Goal: Use online tool/utility: Use online tool/utility

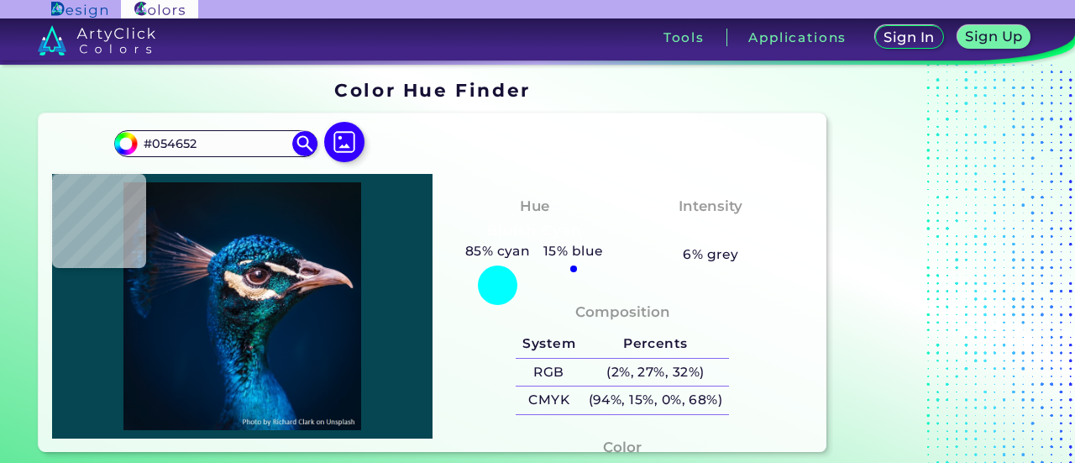
scroll to position [70, 0]
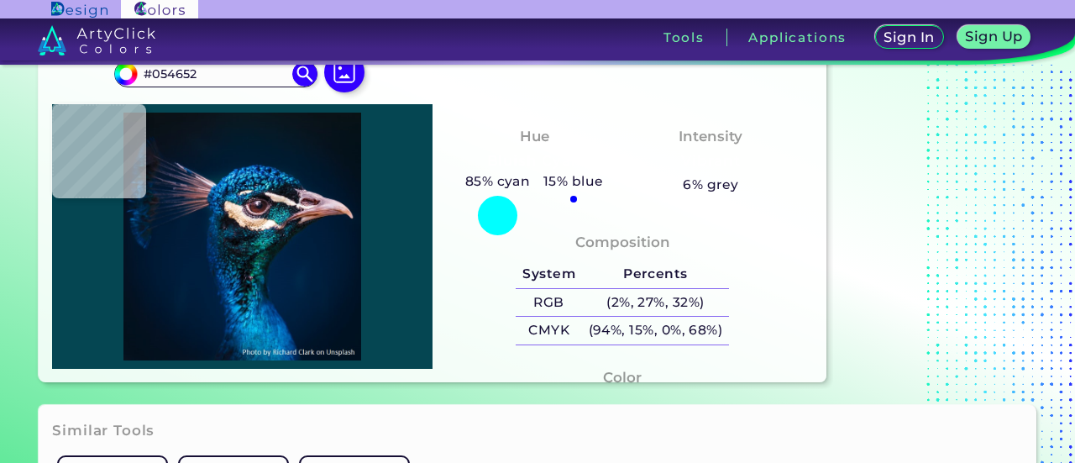
type input "#182235"
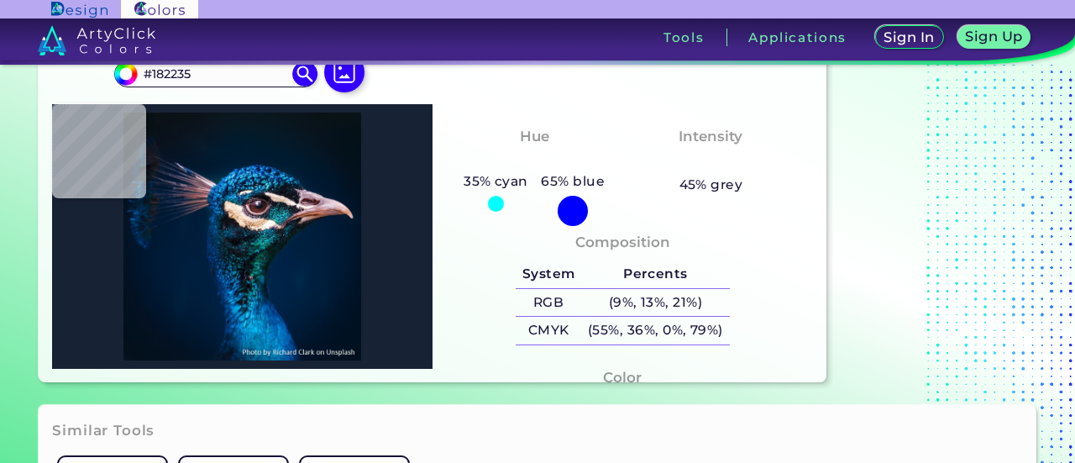
type input "#212433"
type input "#302c42"
type input "#302C42"
type input "#0b0b11"
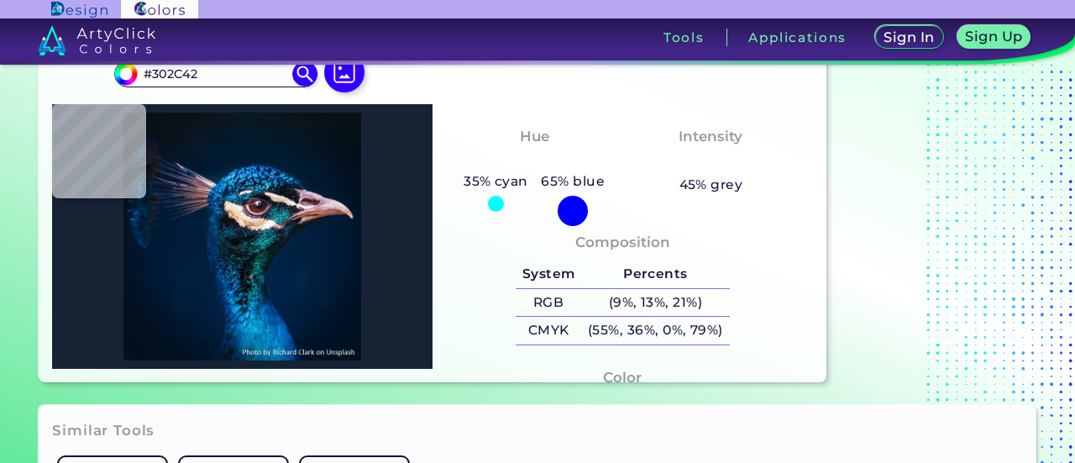
type input "#0B0B11"
type input "#0f0e10"
type input "#0F0E10"
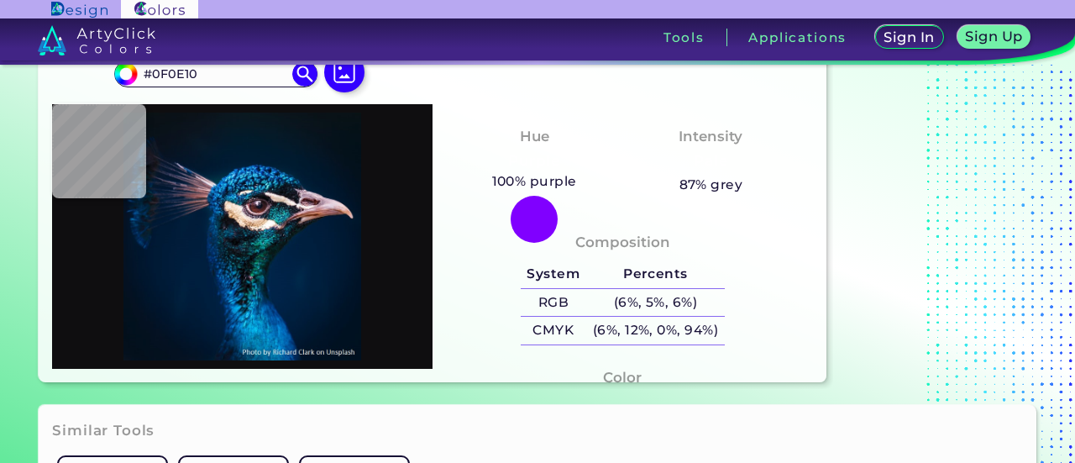
type input "#5a464a"
type input "#5A464A"
type input "#c4a28d"
type input "#C4A28D"
type input "#f4e0cc"
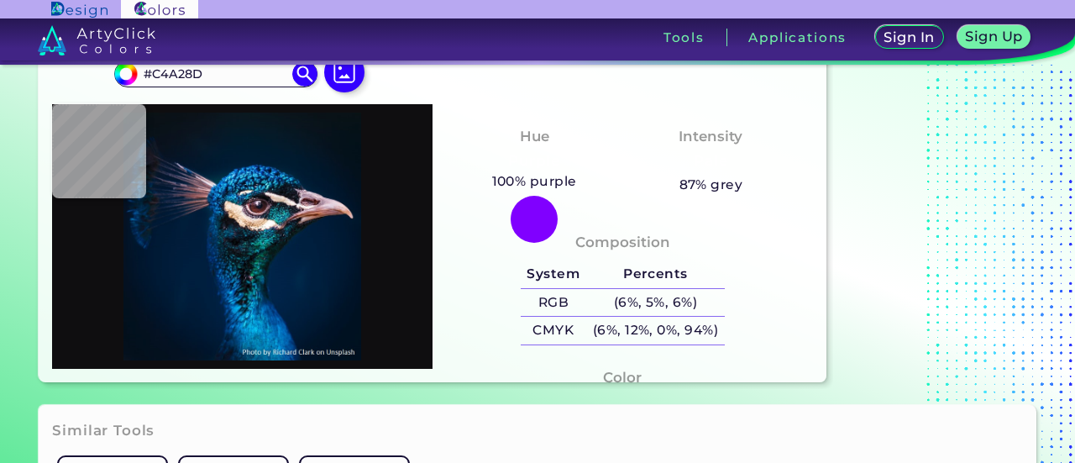
type input "#F4E0CC"
type input "#e3c1a8"
type input "#E3C1A8"
type input "#005073"
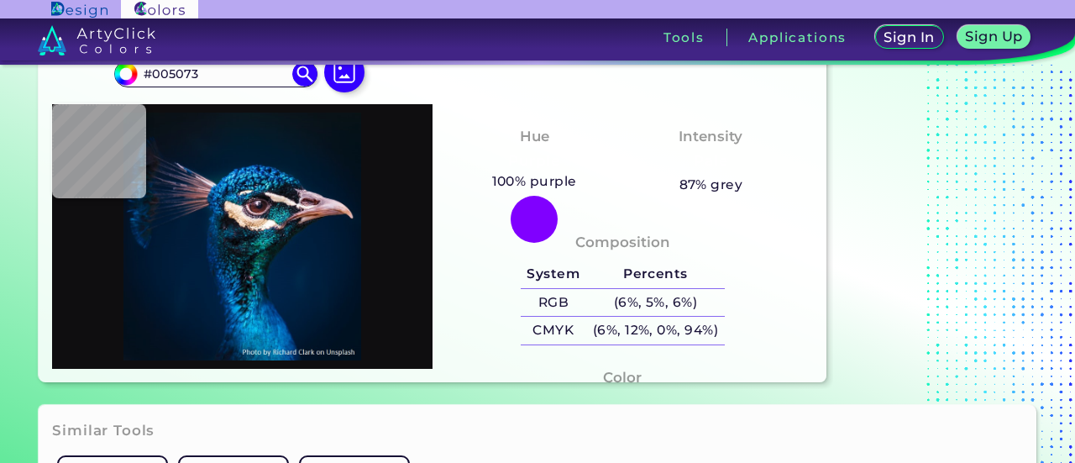
type input "#1078a0"
type input "#1078A0"
type input "#015e97"
type input "#015E97"
type input "#103950"
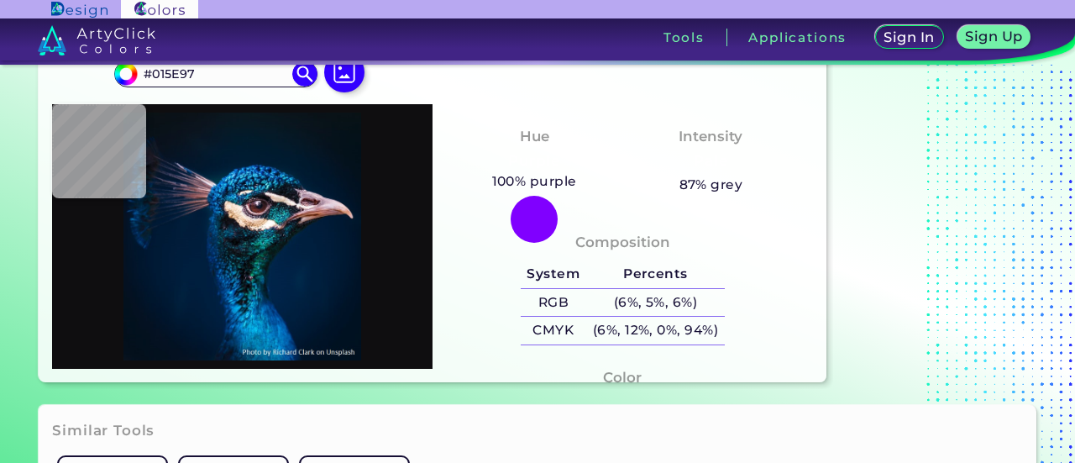
type input "#103950"
type input "#021c30"
type input "#021C30"
type input "#002247"
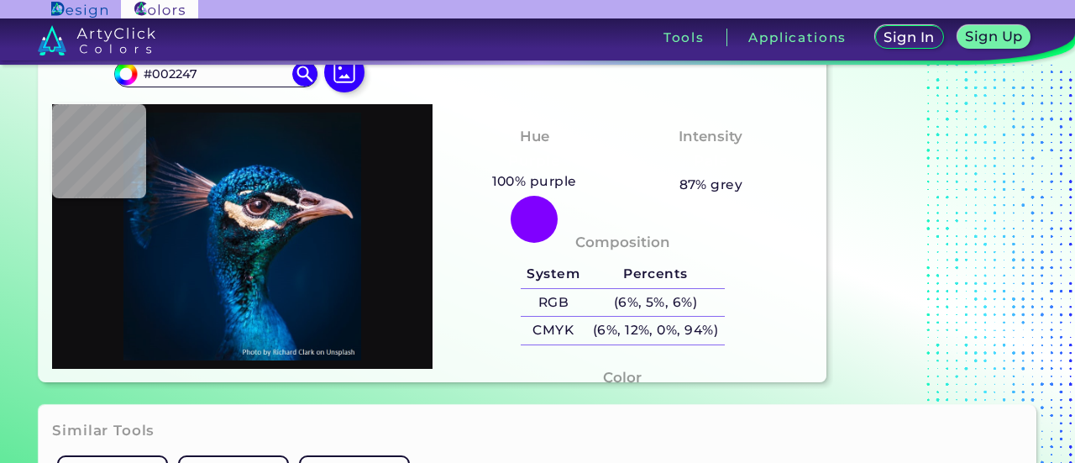
type input "#133b62"
type input "#133B62"
type input "#031a41"
type input "#031A41"
type input "#002655"
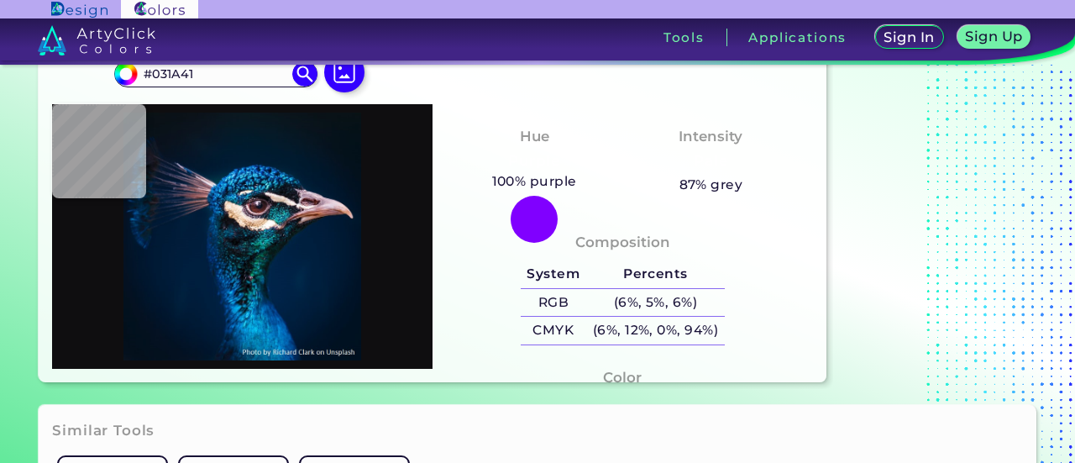
type input "#002655"
type input "#014e88"
type input "#014E88"
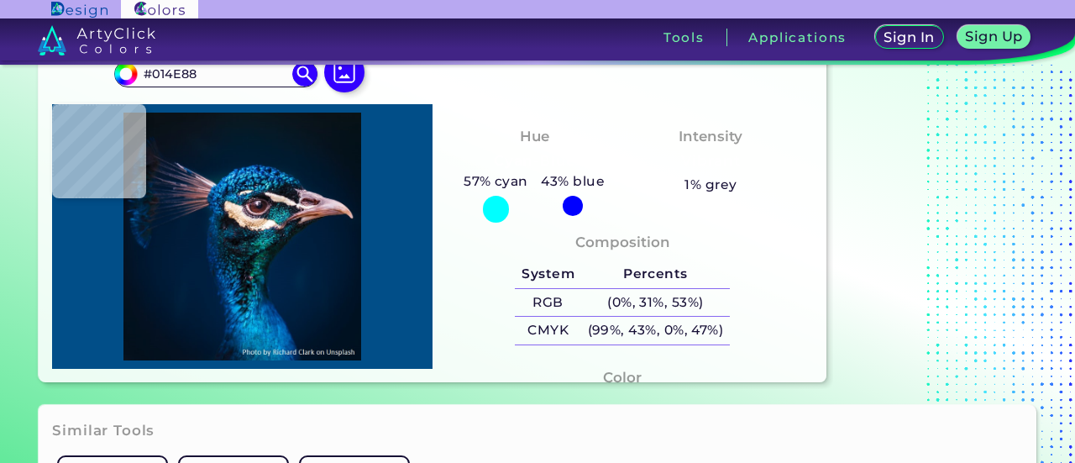
type input "#31abe1"
type input "#31ABE1"
type input "#1396c6"
type input "#1396C6"
type input "#016498"
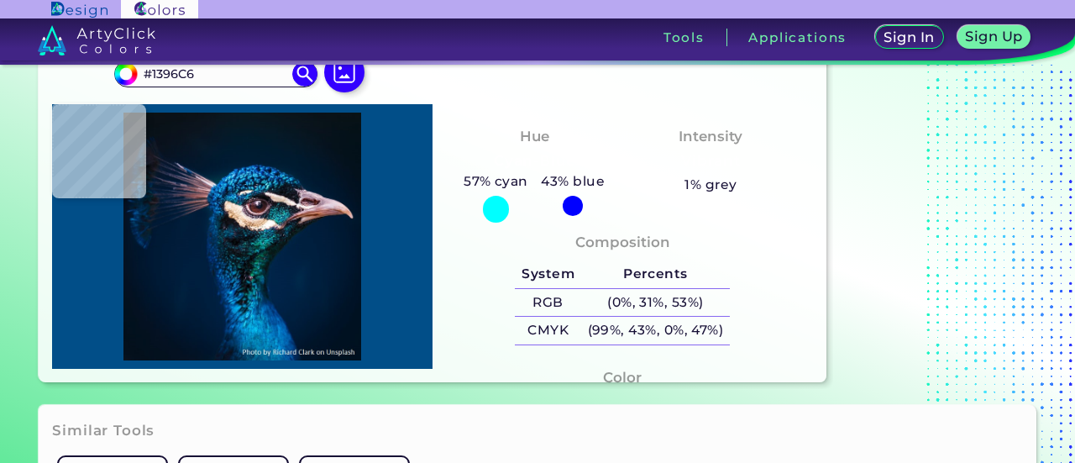
type input "#016498"
type input "#05749f"
type input "#05749F"
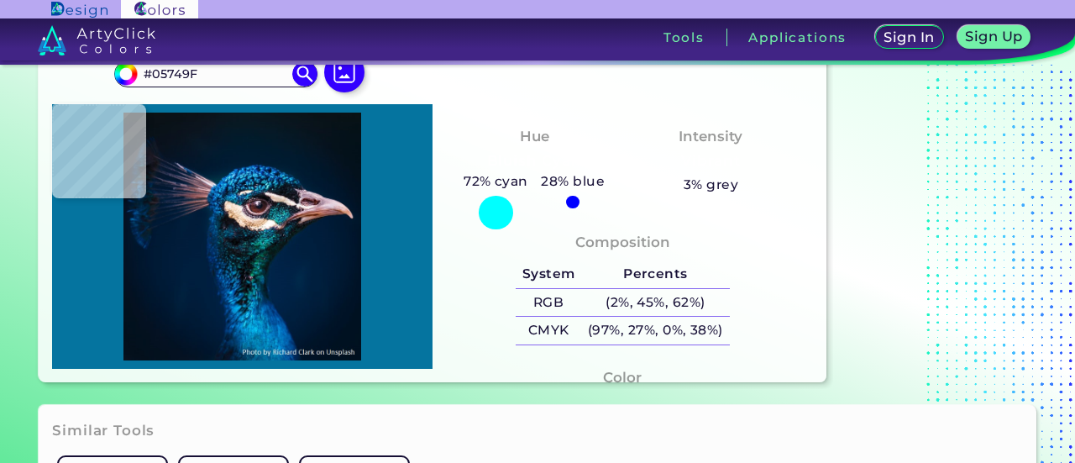
type input "#077ca7"
type input "#077CA7"
type input "#0d7dc1"
type input "#0D7DC1"
type input "#026dba"
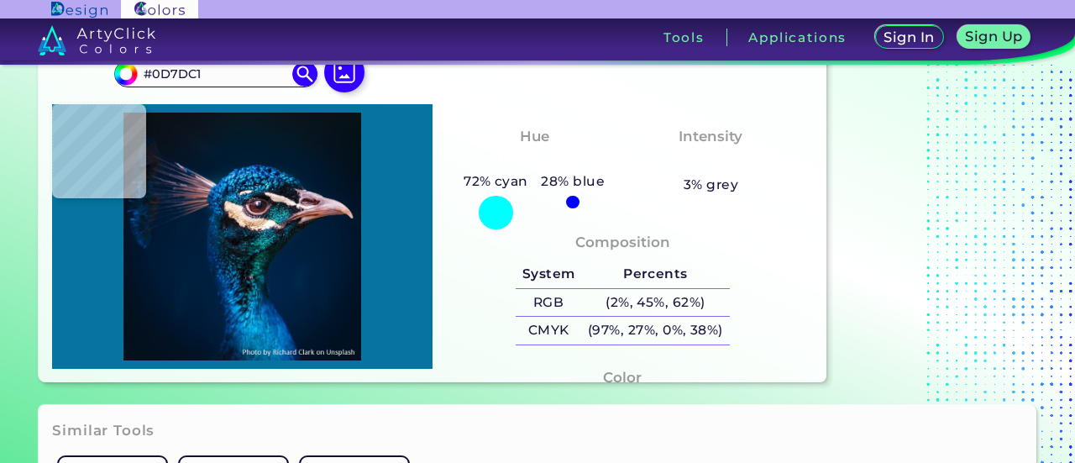
type input "#026DBA"
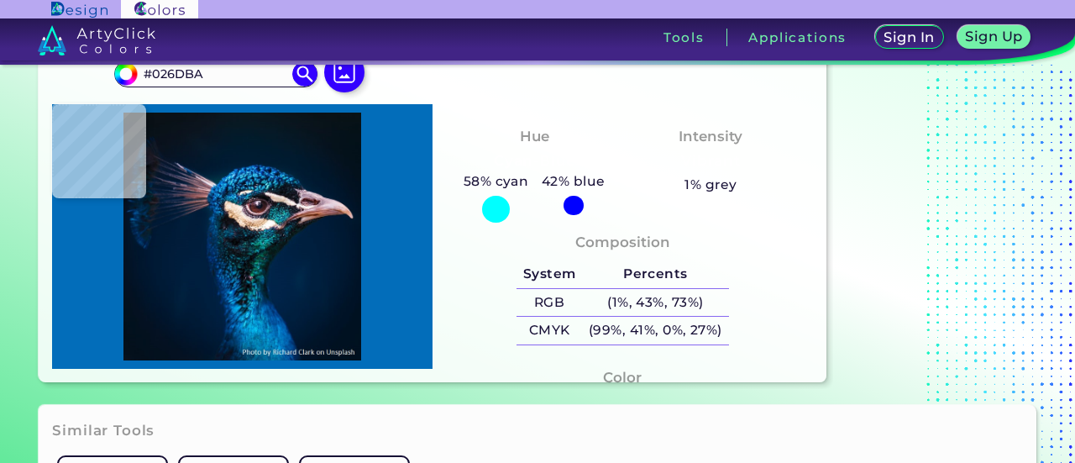
type input "#1a9ded"
type input "#1A9DED"
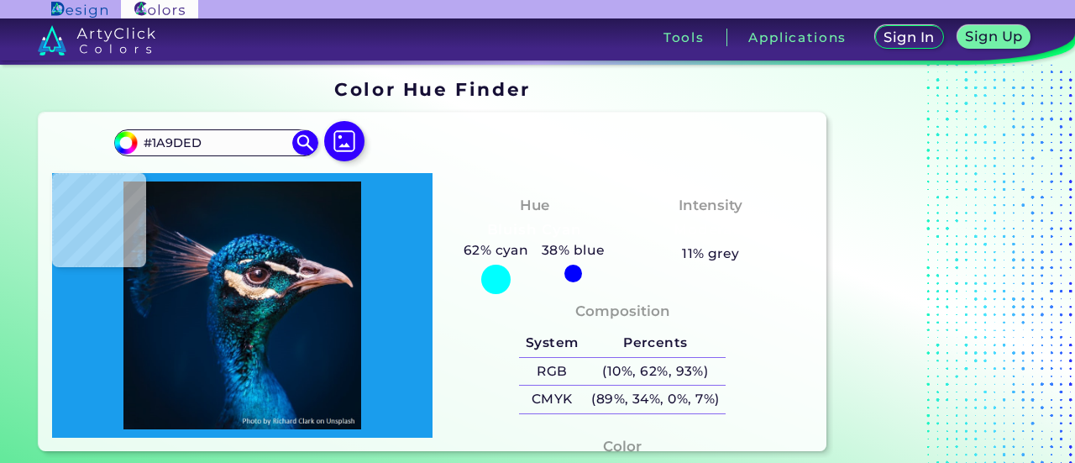
scroll to position [0, 0]
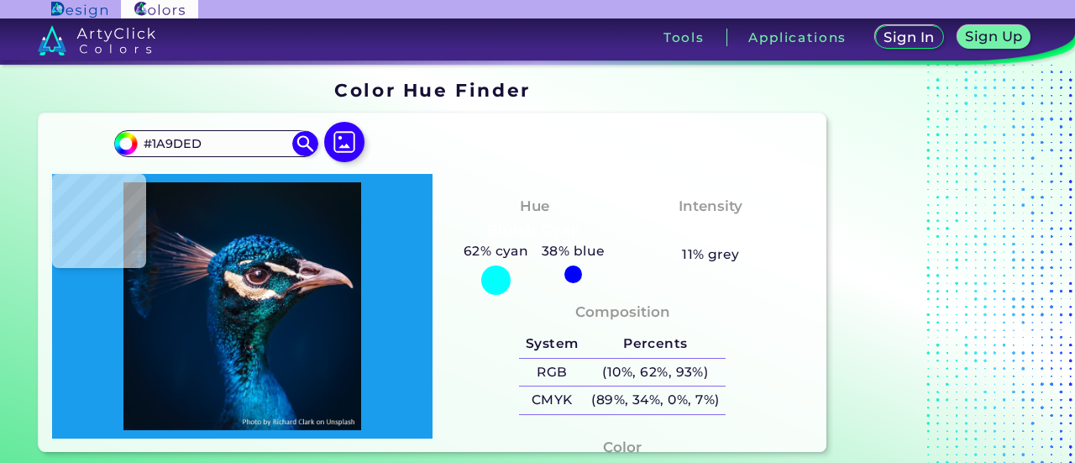
type input "#0a1720"
type input "#0A1720"
type input "#0a1622"
type input "#0A1622"
type input "#071822"
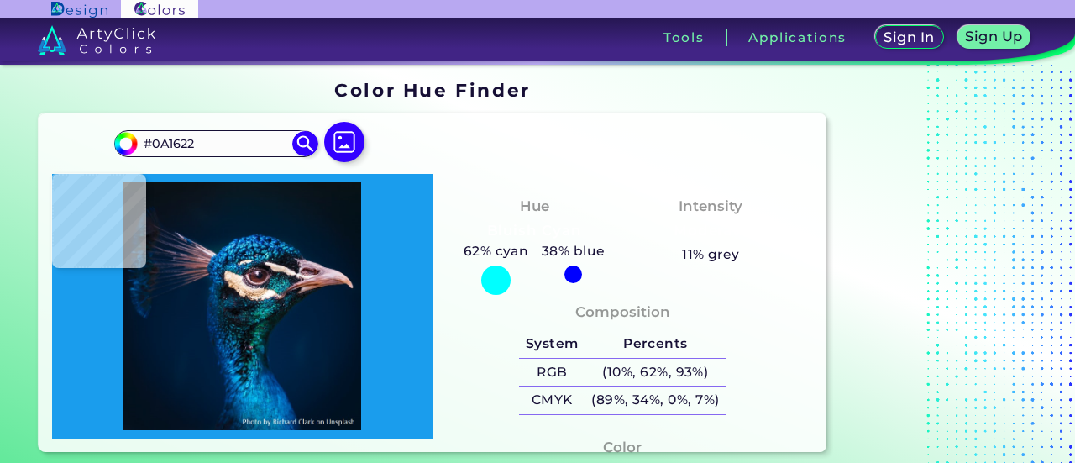
type input "#071822"
type input "#071724"
type input "#061726"
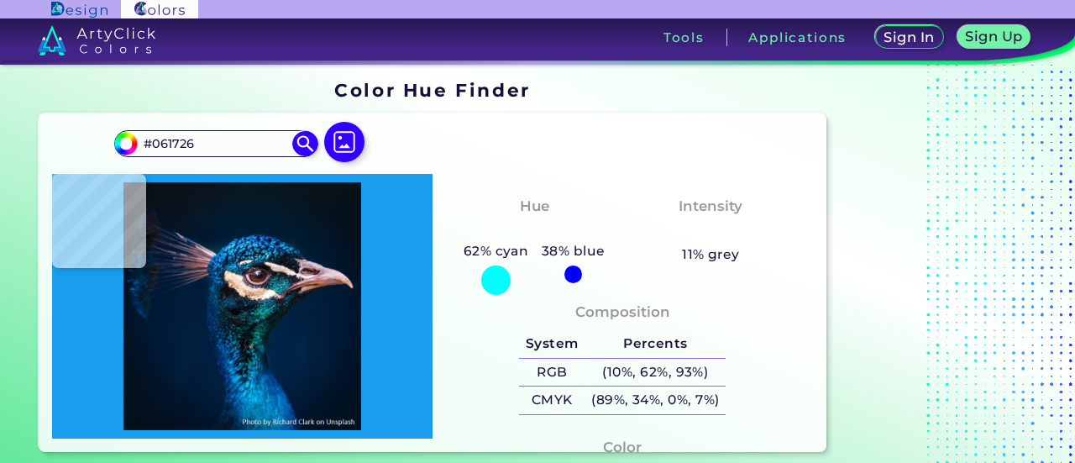
type input "#061826"
type input "#071827"
type input "#061928"
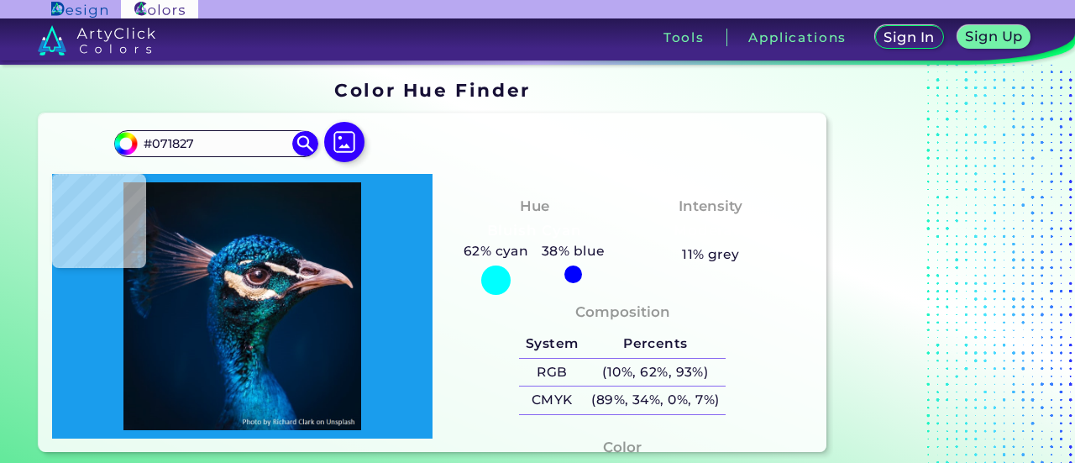
type input "#061928"
type input "#04192a"
type input "#04192A"
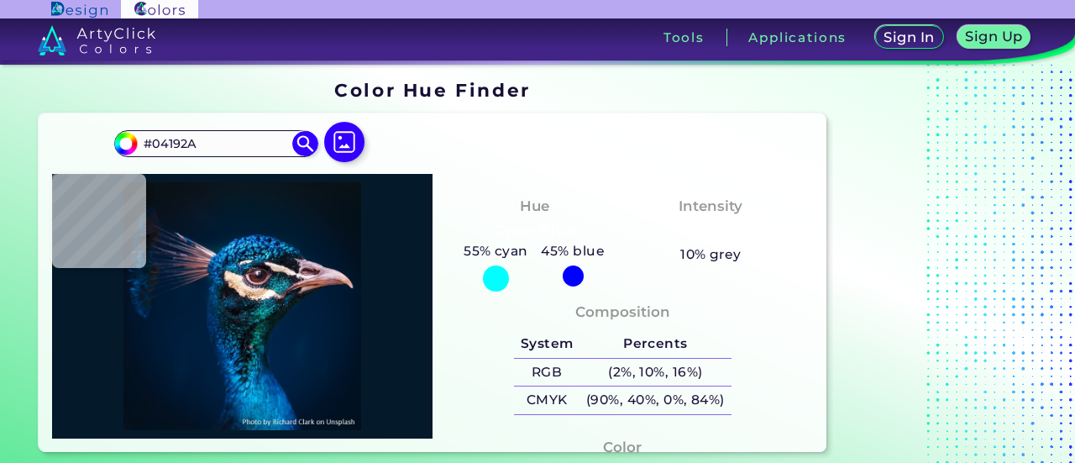
type input "#04182c"
type input "#04182C"
type input "#04192c"
type input "#04192C"
type input "#011a2e"
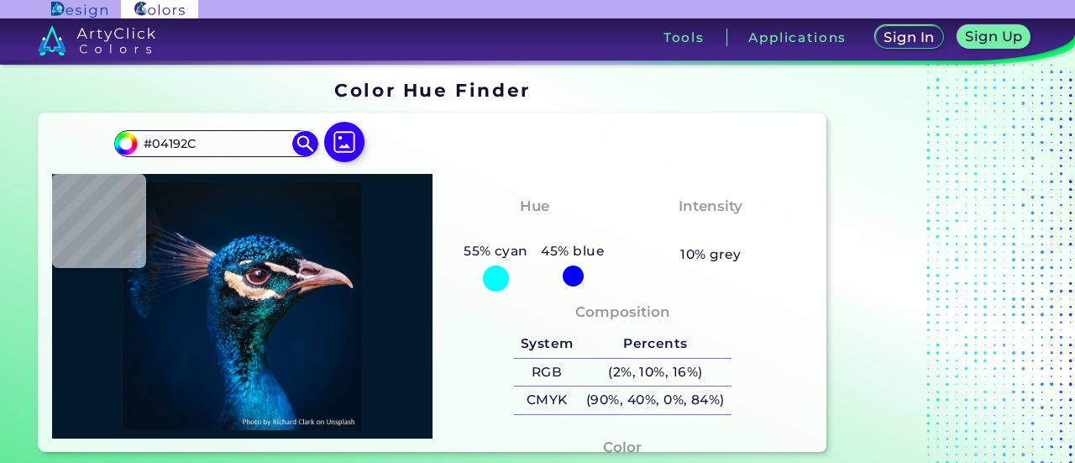
type input "#011A2E"
type input "#011c2f"
type input "#011C2F"
type input "#001a30"
type input "#001A30"
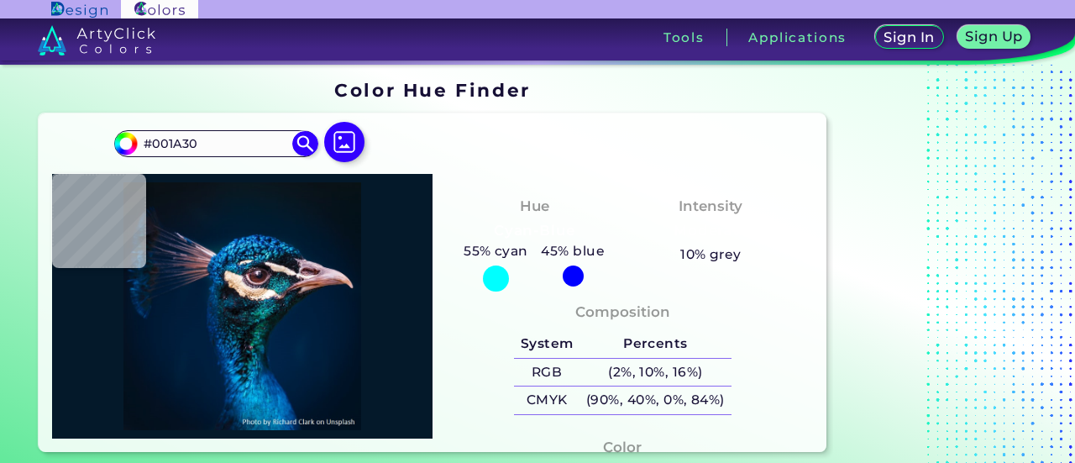
type input "#001a31"
type input "#001A31"
type input "#011b32"
type input "#011B32"
type input "#001a31"
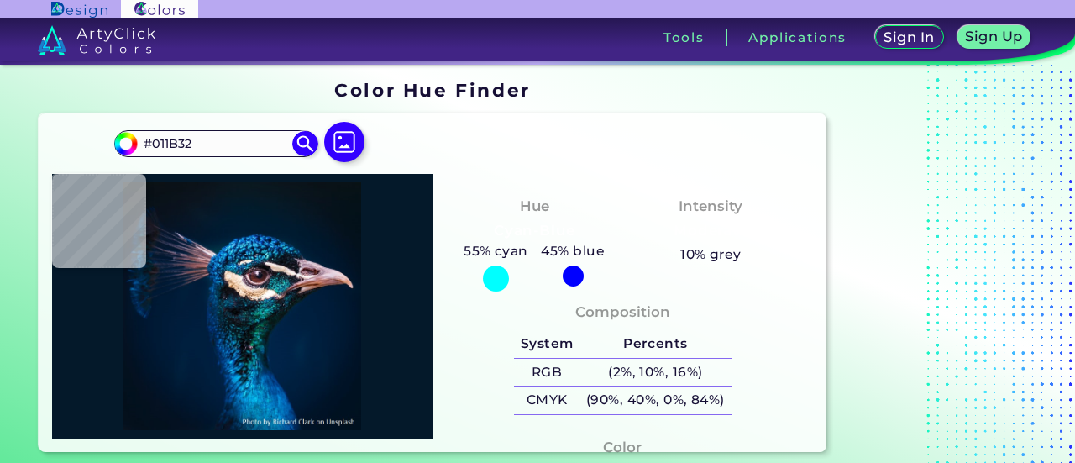
type input "#001A31"
type input "#001c34"
type input "#001C34"
type input "#001e38"
type input "#001E38"
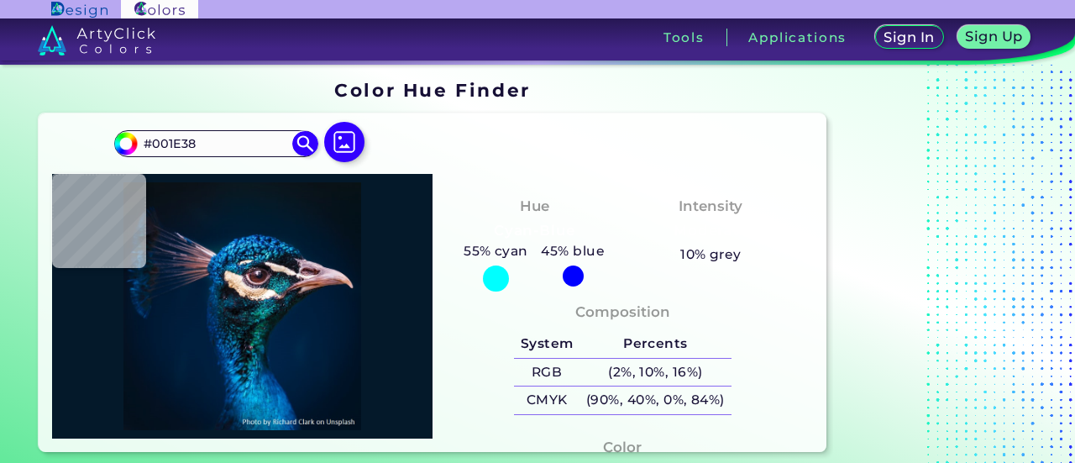
type input "#00223d"
type input "#00223D"
type input "#2295d2"
type input "#2295D2"
type input "#0d66ae"
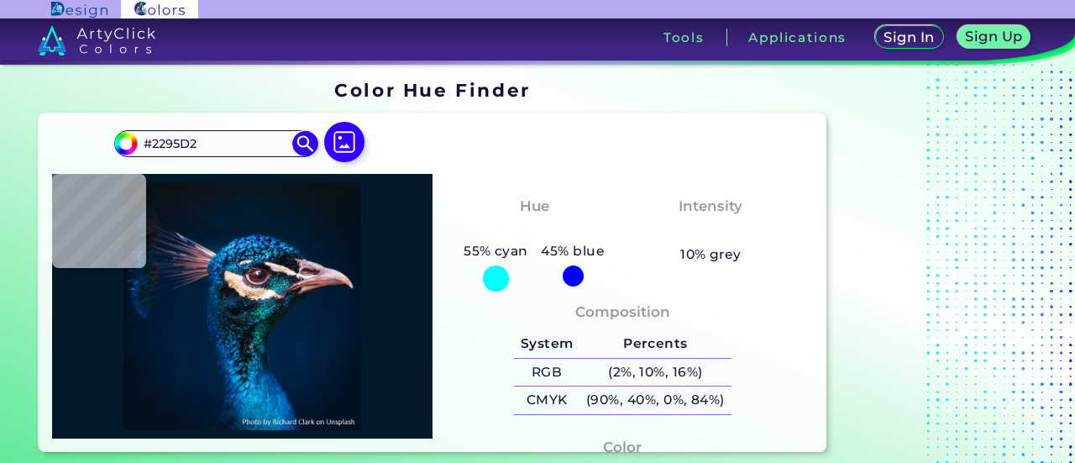
type input "#0D66AE"
type input "#27a9dd"
type input "#27A9DD"
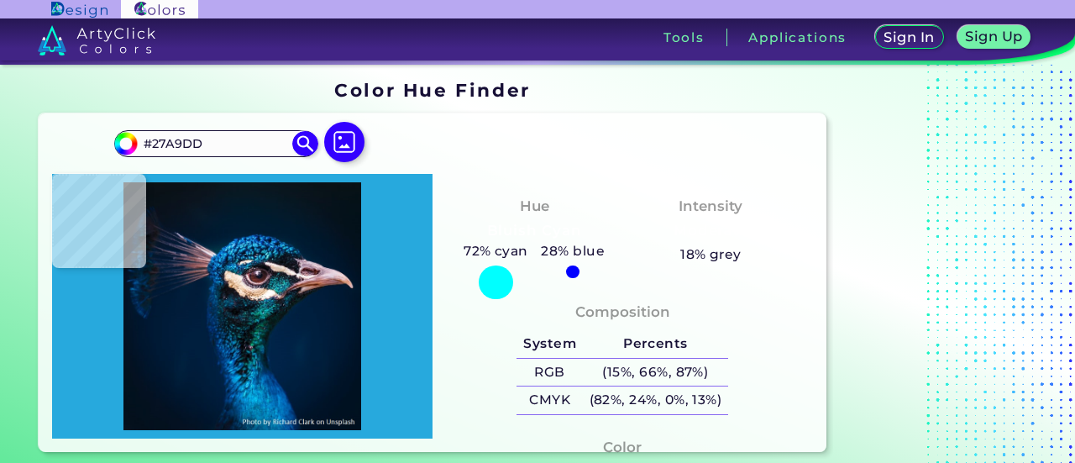
type input "#003e72"
type input "#003E72"
type input "#052d50"
type input "#052D50"
type input "#827f85"
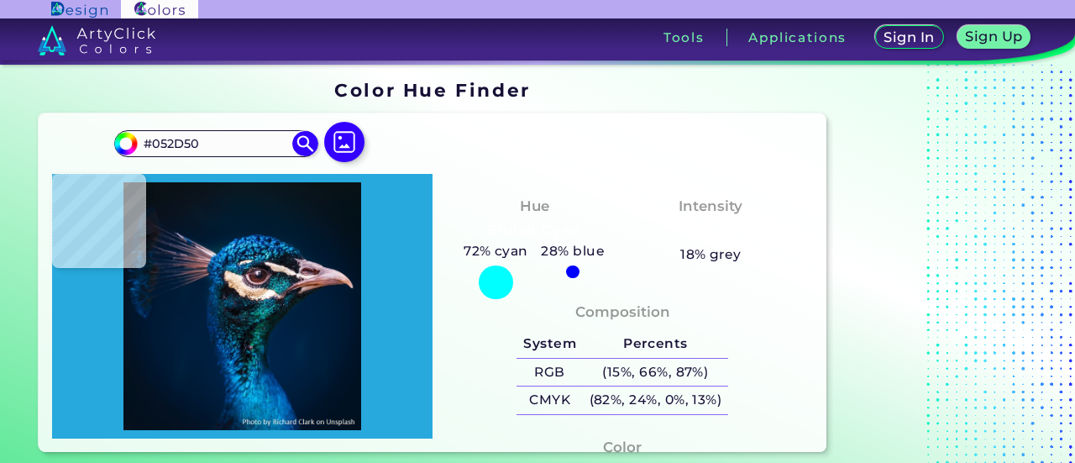
type input "#827F85"
type input "#754449"
type input "#6f2f2d"
type input "#6F2F2D"
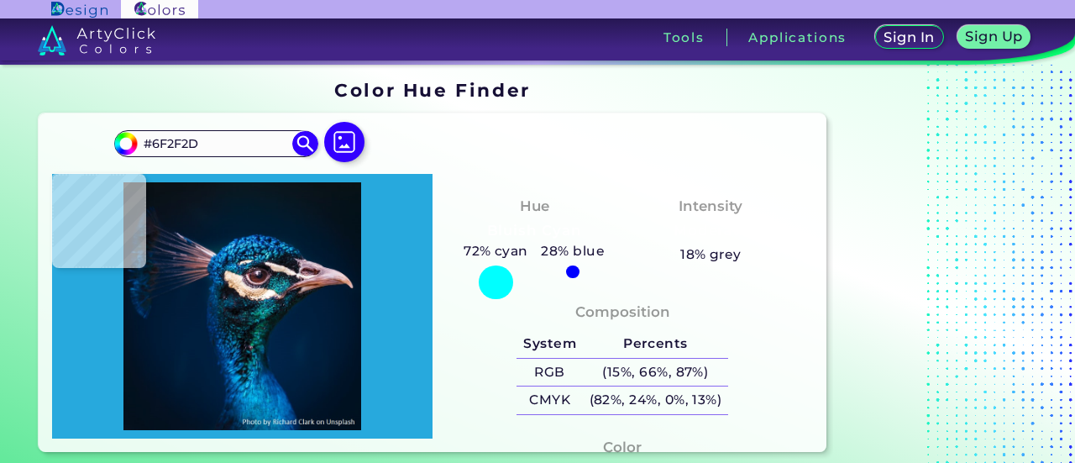
type input "#897c8c"
type input "#897C8C"
type input "#ede6d7"
type input "#EDE6D7"
type input "#1a9baf"
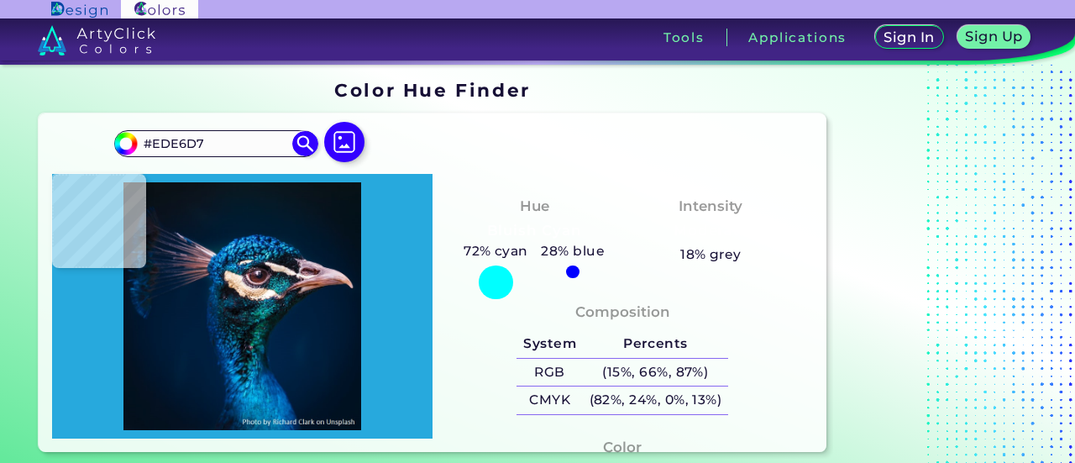
type input "#1A9BAF"
type input "#123d58"
type input "#123D58"
type input "#055973"
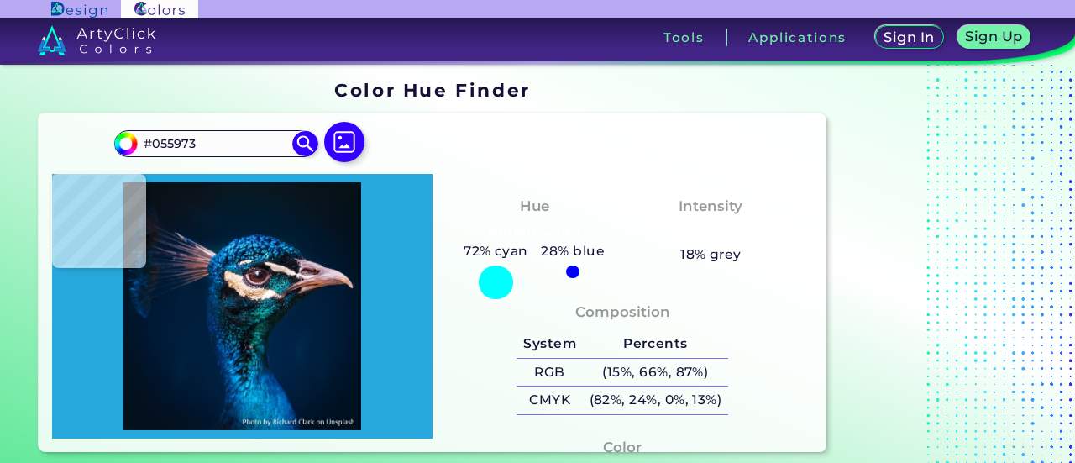
type input "#056170"
type input "#06b8be"
type input "#06B8BE"
type input "#1b9c9a"
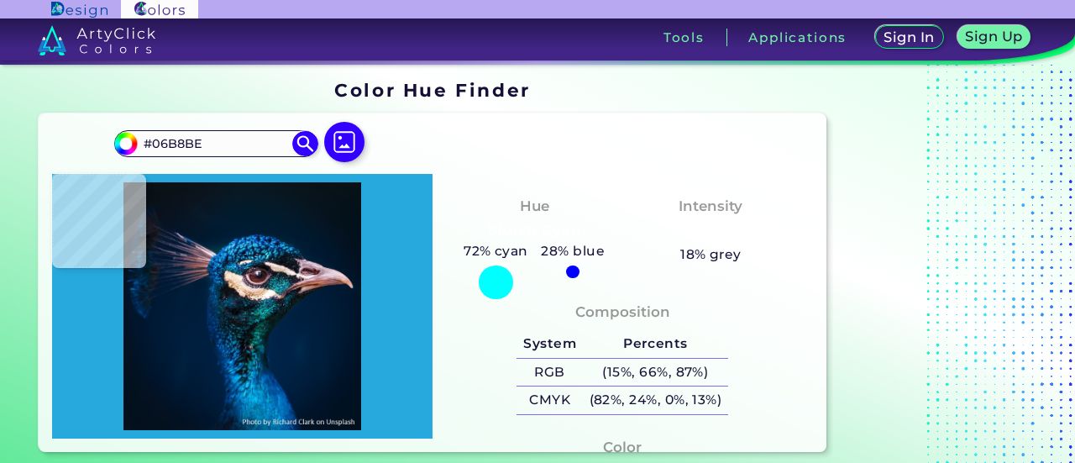
type input "#1B9C9A"
type input "#056570"
type input "#124f4c"
type input "#124F4C"
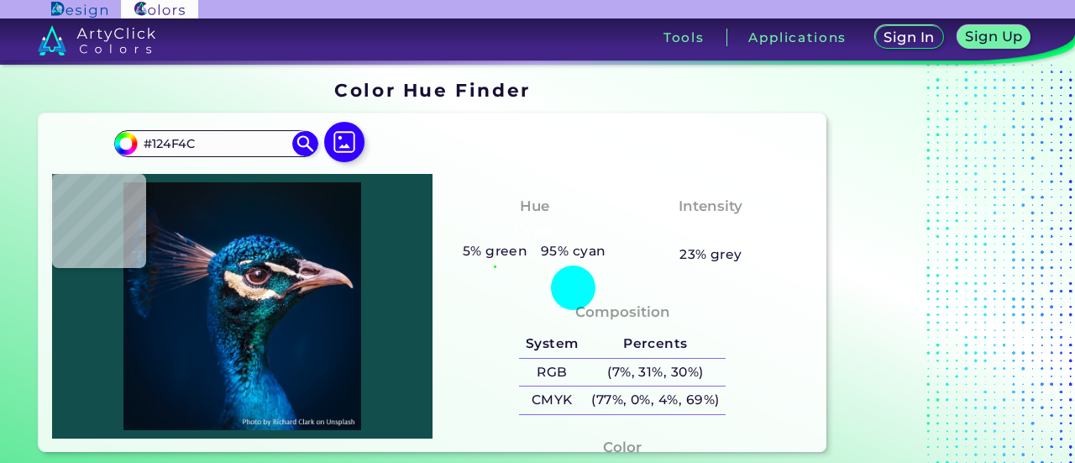
type input "#14665f"
type input "#14665F"
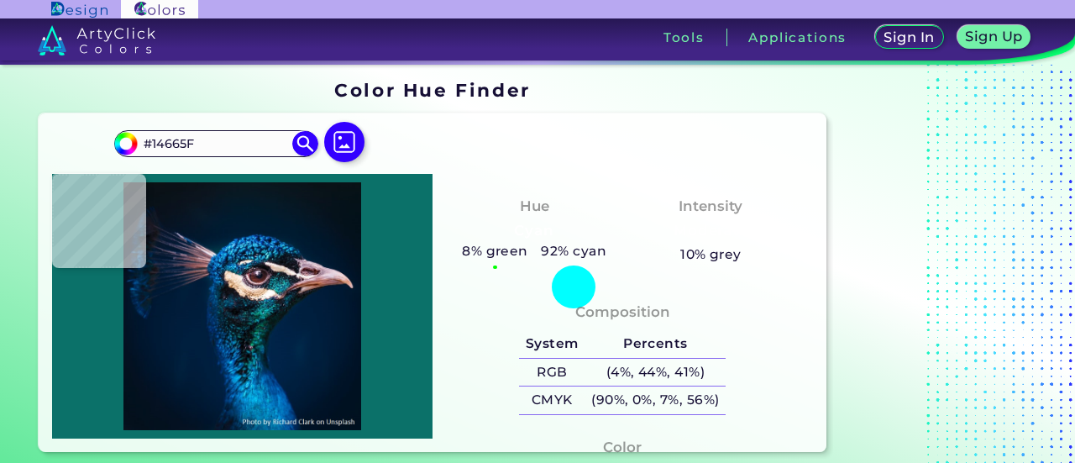
type input "#0b7169"
type input "#0B7169"
type input "#077d70"
type input "#077D70"
type input "#098378"
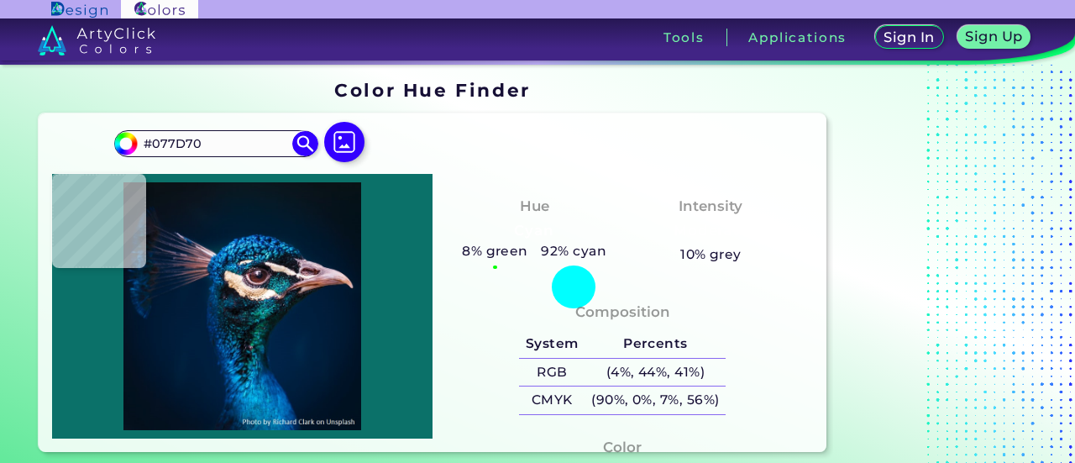
type input "#098378"
type input "#067174"
type input "#068b8f"
type input "#068B8F"
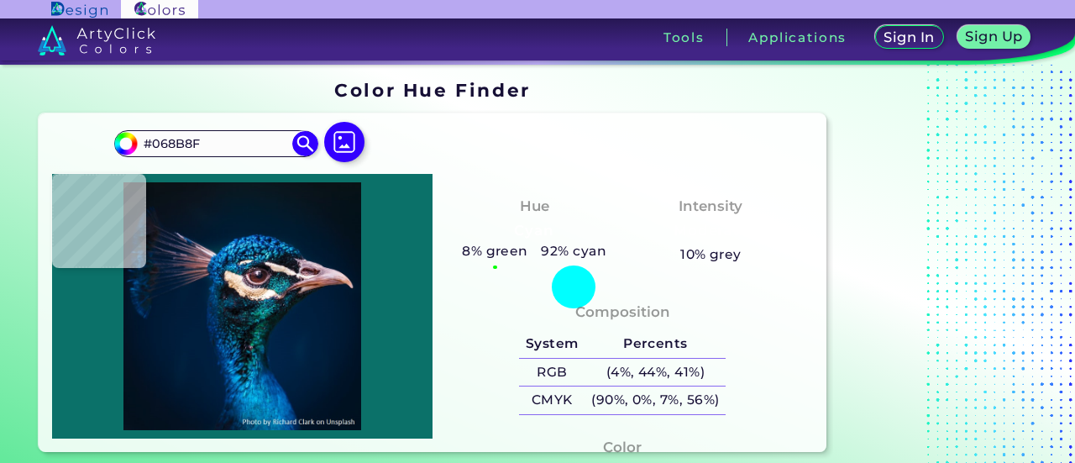
type input "#14a0a8"
type input "#14A0A8"
type input "#0f8994"
type input "#0F8994"
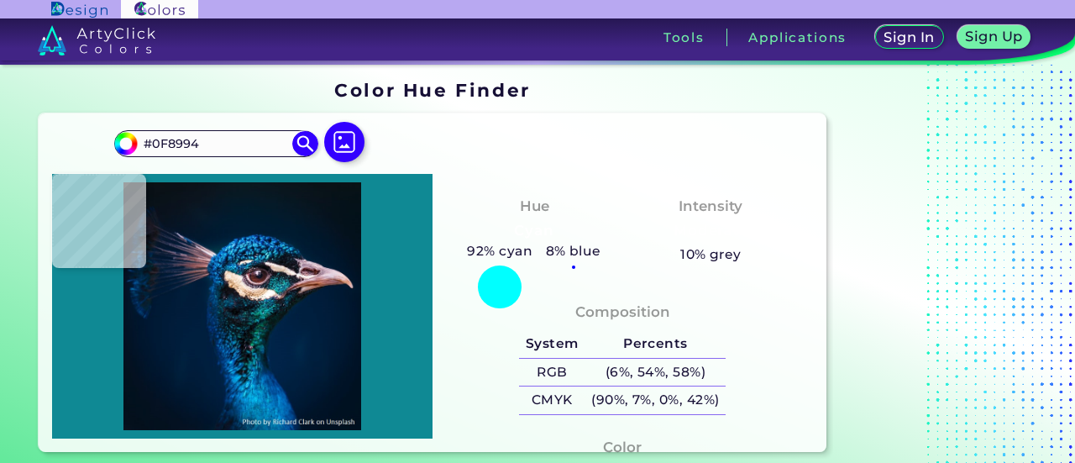
type input "#004a53"
type input "#004A53"
type input "#0ca39f"
type input "#0CA39F"
type input "#4aa0ae"
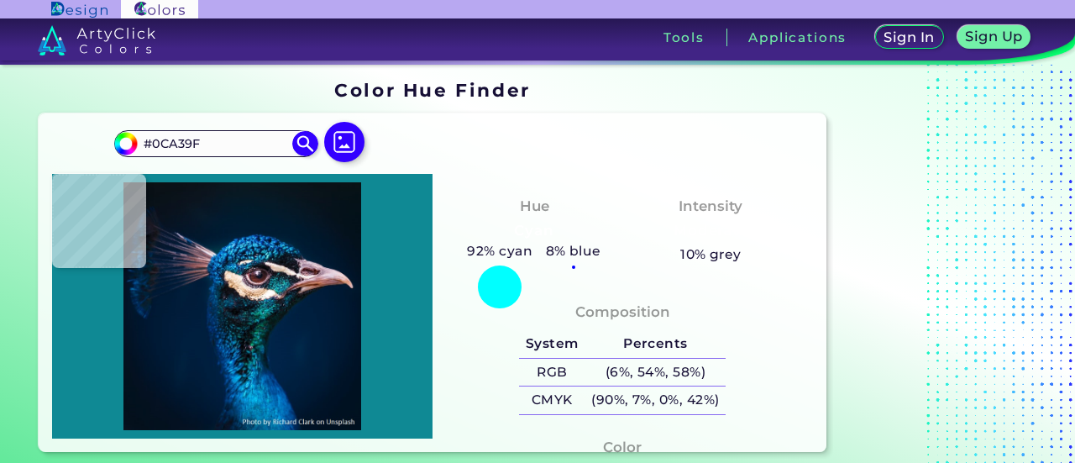
type input "#4AA0AE"
type input "#639eb1"
type input "#639EB1"
type input "#0a7d82"
type input "#0A7D82"
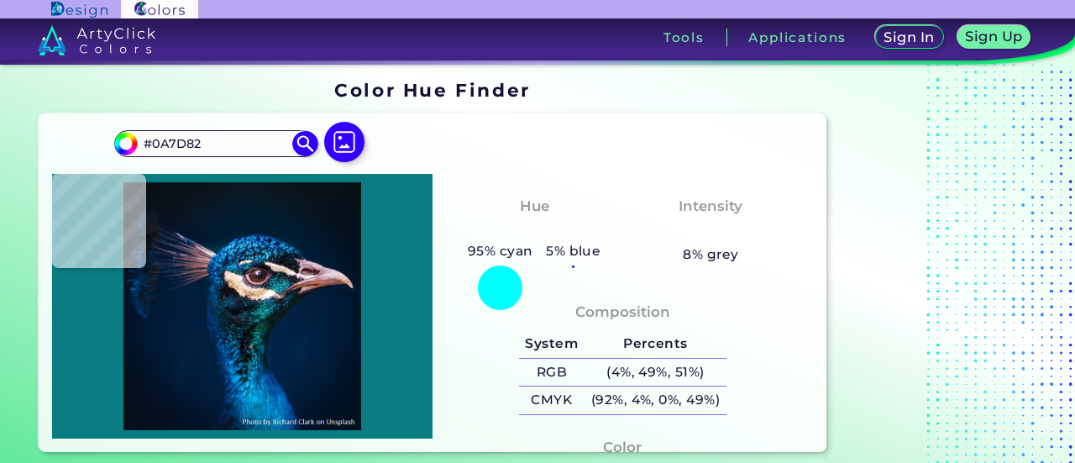
type input "#0aa4a7"
type input "#0AA4A7"
type input "#13c0c8"
type input "#13C0C8"
type input "#06b8be"
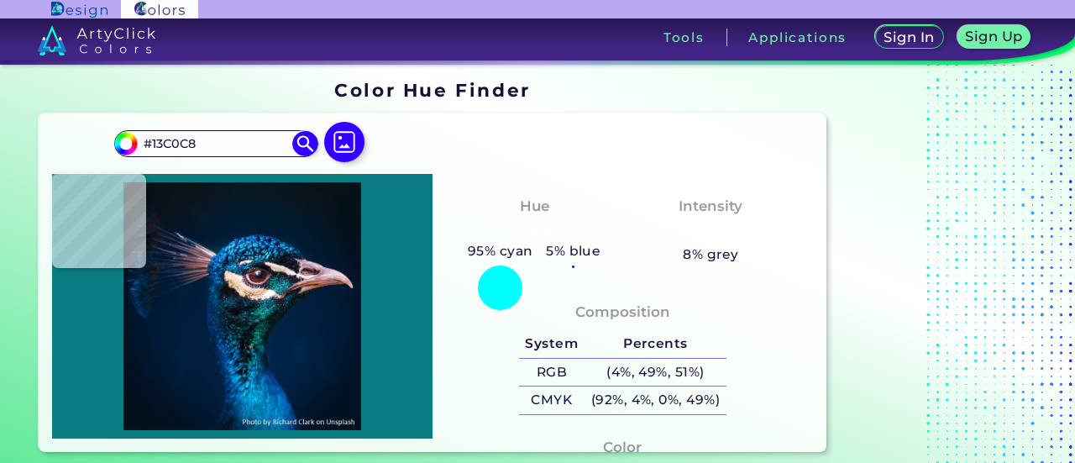
type input "#06B8BE"
type input "#13929e"
type input "#13929E"
type input "#056170"
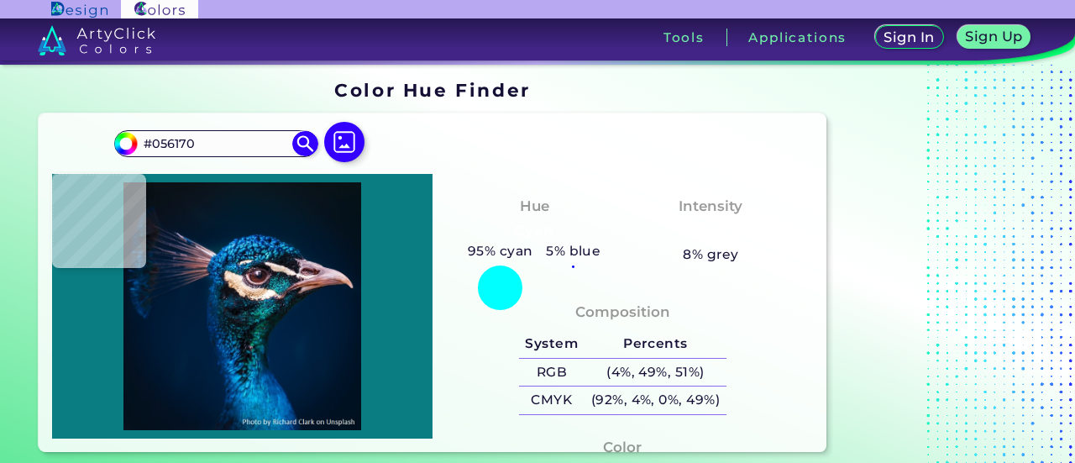
type input "#116069"
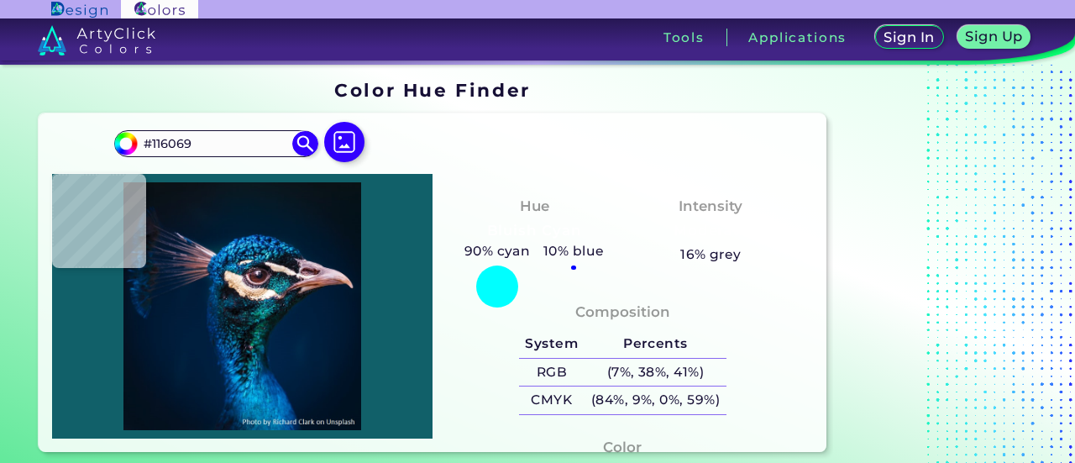
type input "#035166"
type input "#055973"
type input "#004b63"
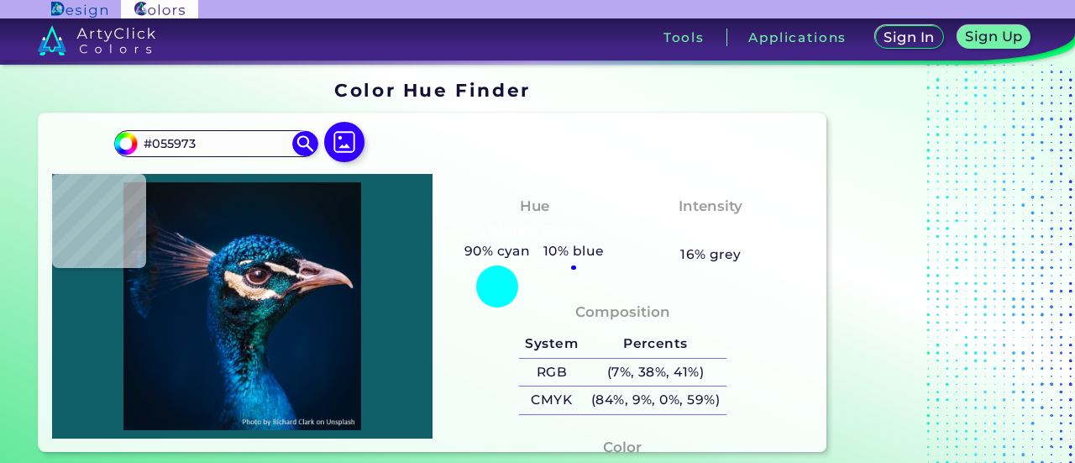
type input "#004B63"
type input "#196a86"
type input "#196A86"
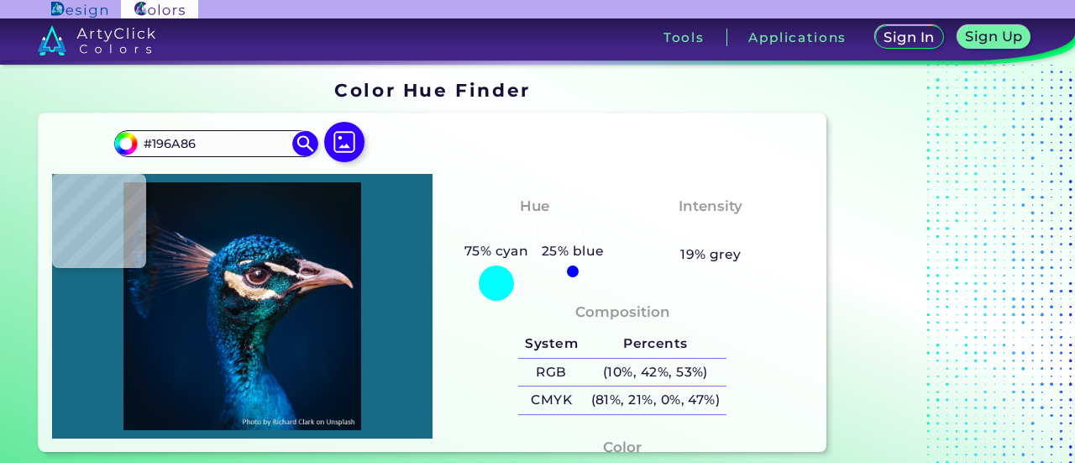
type input "#014053"
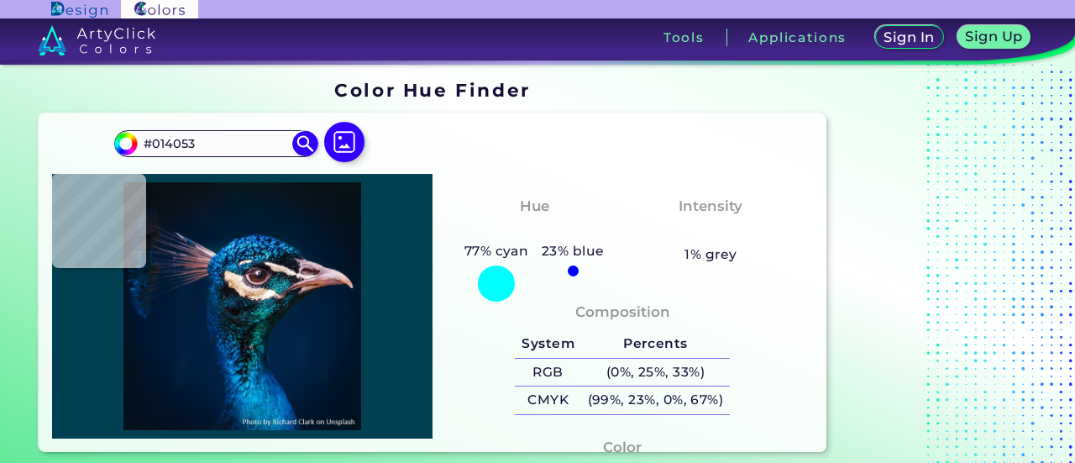
type input "#015f66"
type input "#015F66"
type input "#035f64"
type input "#035F64"
type input "#016d71"
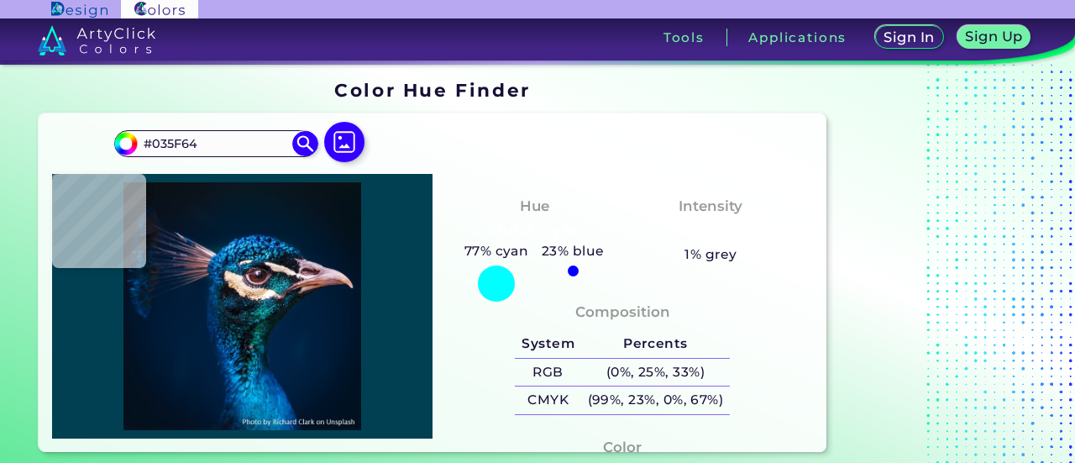
type input "#016D71"
type input "#21a8b0"
type input "#21A8B0"
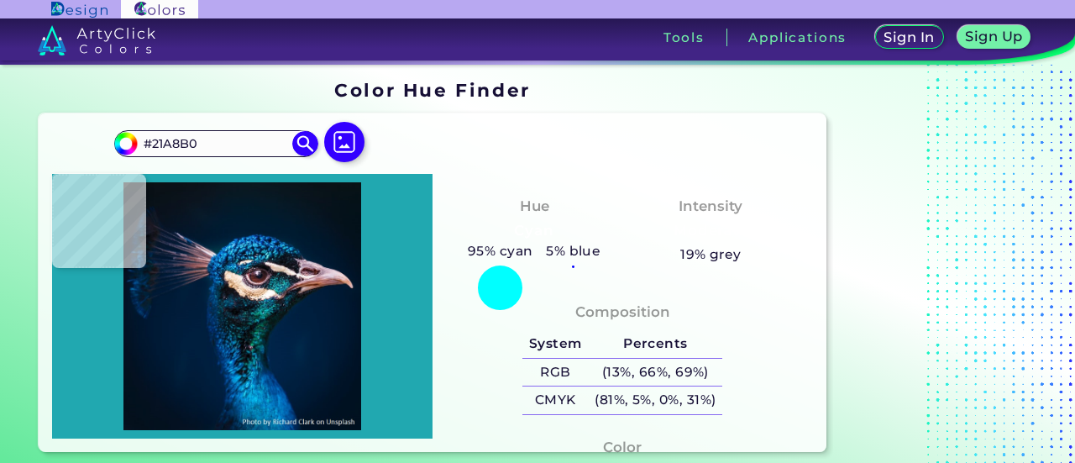
type input "#07a697"
type input "#07A697"
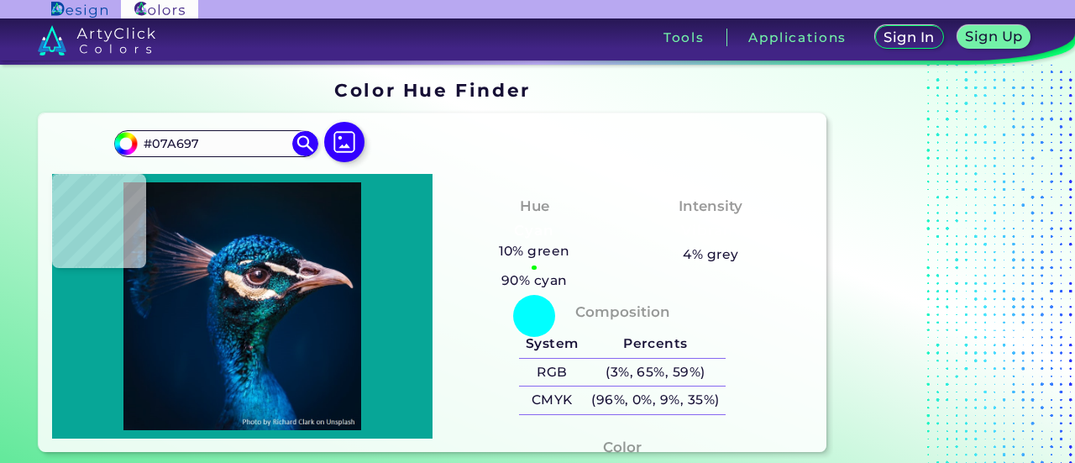
type input "#058e8c"
type input "#058E8C"
type input "#004e3e"
type input "#004E3E"
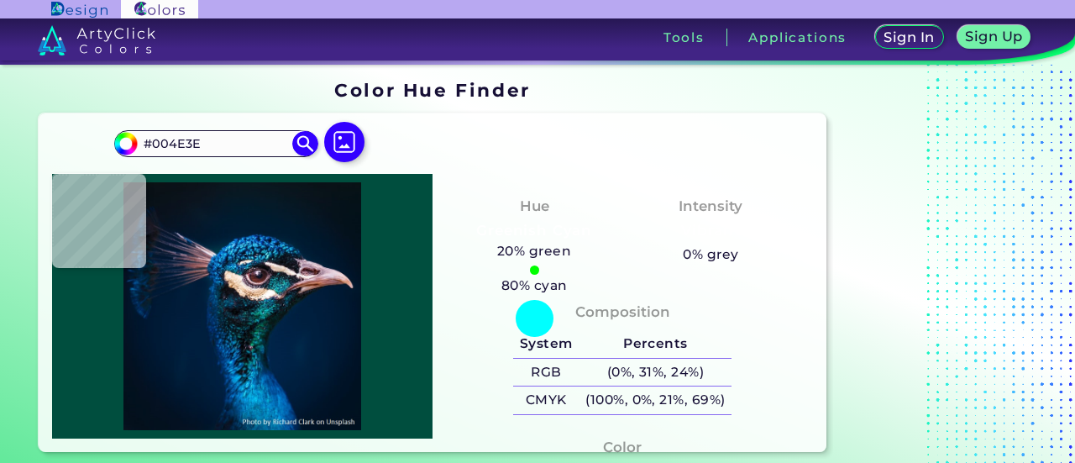
type input "#01727d"
type input "#01727D"
type input "#0f8994"
type input "#0F8994"
type input "#14a0a8"
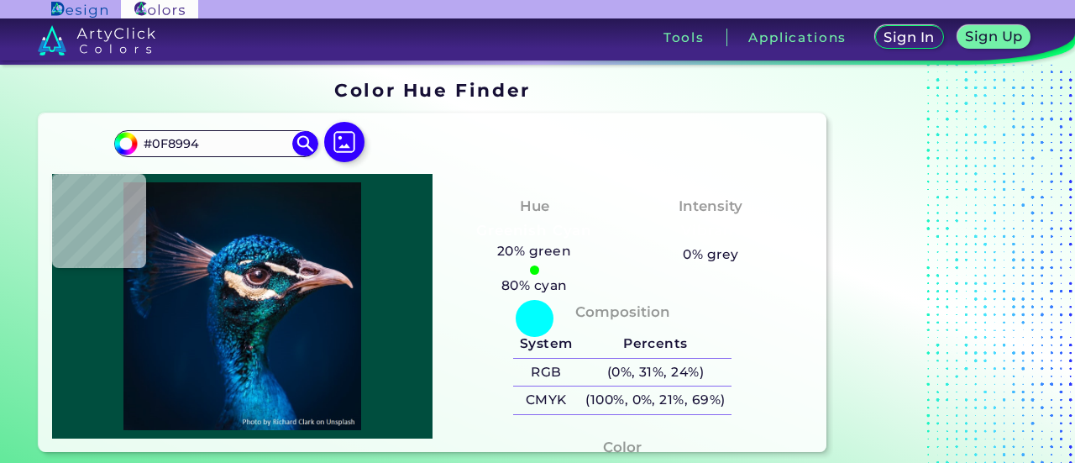
type input "#14A0A8"
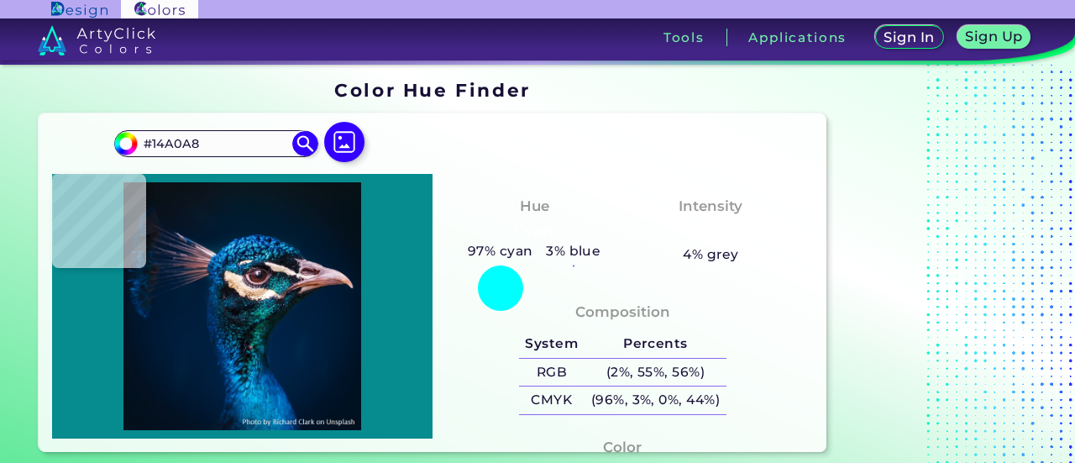
type input "#068b8f"
type input "#068B8F"
